Goal: Register for event/course

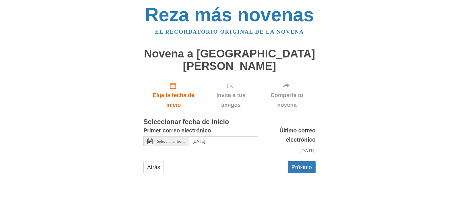
click at [179, 139] on font "Seleccionar fecha" at bounding box center [171, 141] width 28 height 4
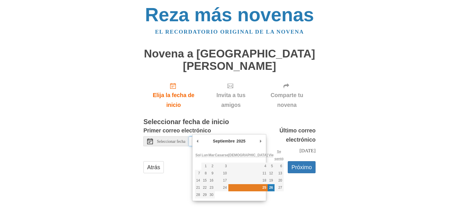
click at [262, 187] on font "25" at bounding box center [264, 187] width 4 height 4
click at [269, 188] on font "26" at bounding box center [271, 187] width 4 height 4
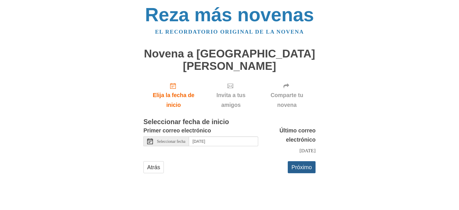
click at [303, 164] on font "Próximo" at bounding box center [301, 167] width 20 height 6
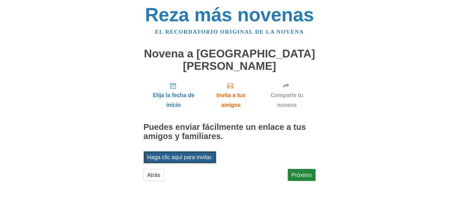
click at [205, 154] on font "Haga clic aquí para invitar." at bounding box center [179, 157] width 65 height 6
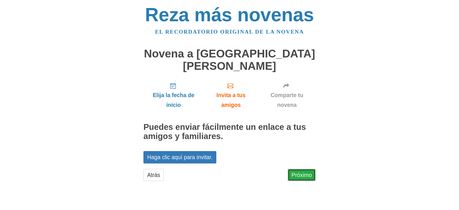
click at [305, 171] on font "Próximo" at bounding box center [301, 175] width 20 height 8
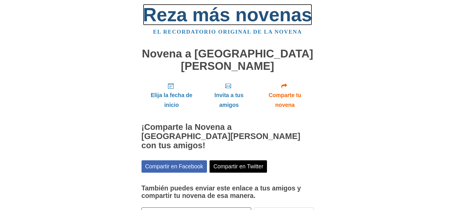
click at [162, 13] on font "Reza más novenas" at bounding box center [227, 14] width 169 height 21
